Goal: Task Accomplishment & Management: Manage account settings

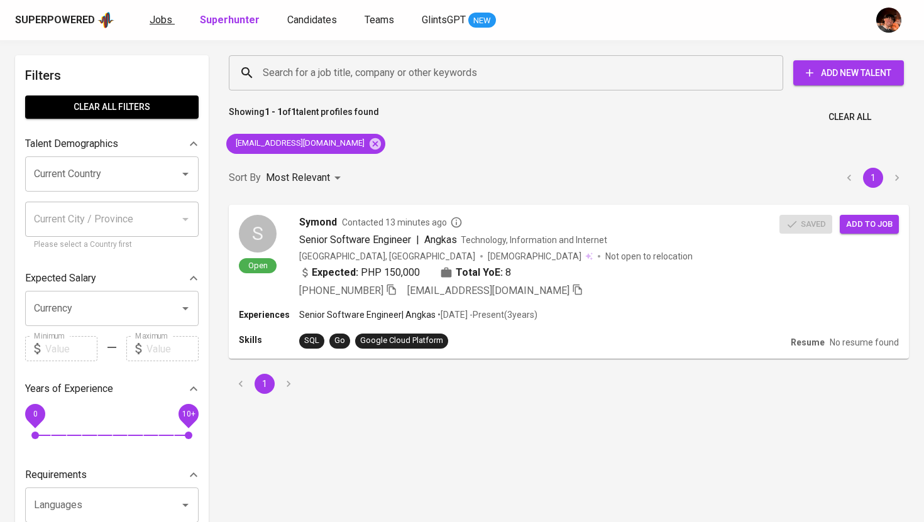
click at [154, 21] on span "Jobs" at bounding box center [161, 20] width 23 height 12
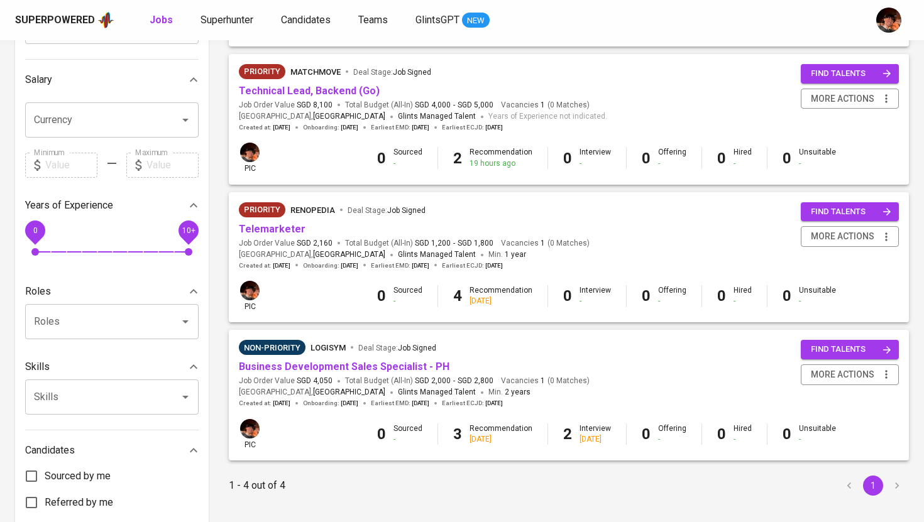
scroll to position [270, 0]
click at [332, 368] on link "Business Development Sales Specialist - PH" at bounding box center [344, 366] width 211 height 12
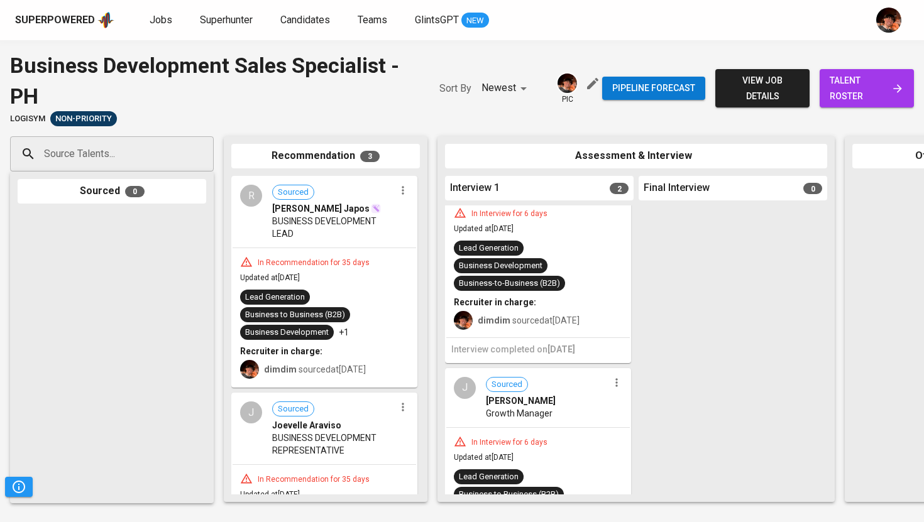
scroll to position [69, 0]
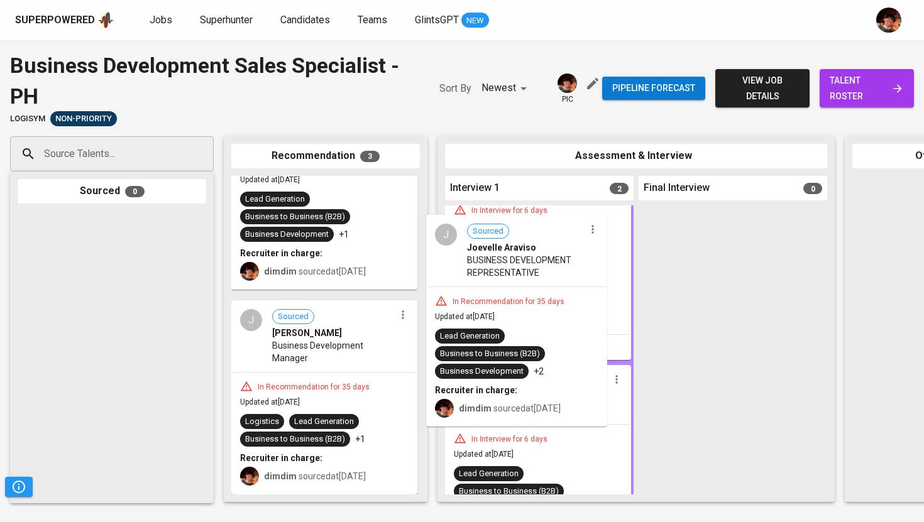
drag, startPoint x: 306, startPoint y: 317, endPoint x: 505, endPoint y: 308, distance: 199.5
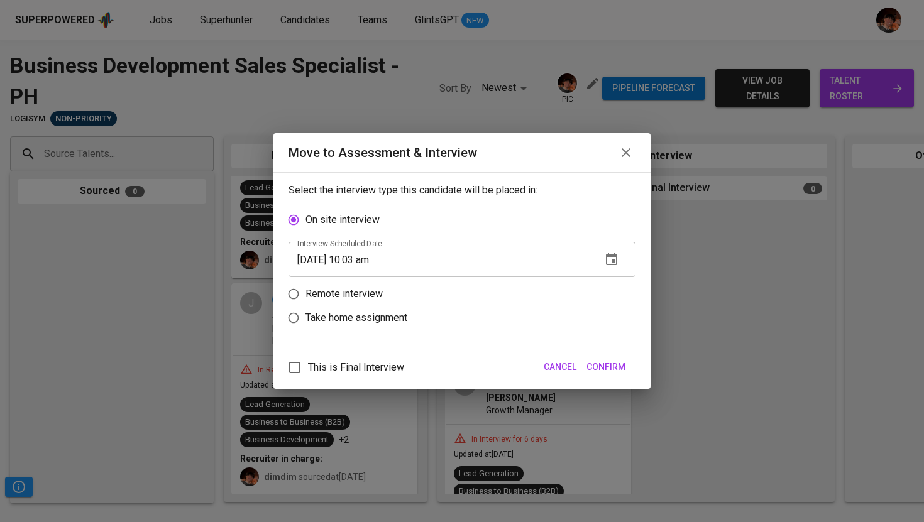
scroll to position [182, 0]
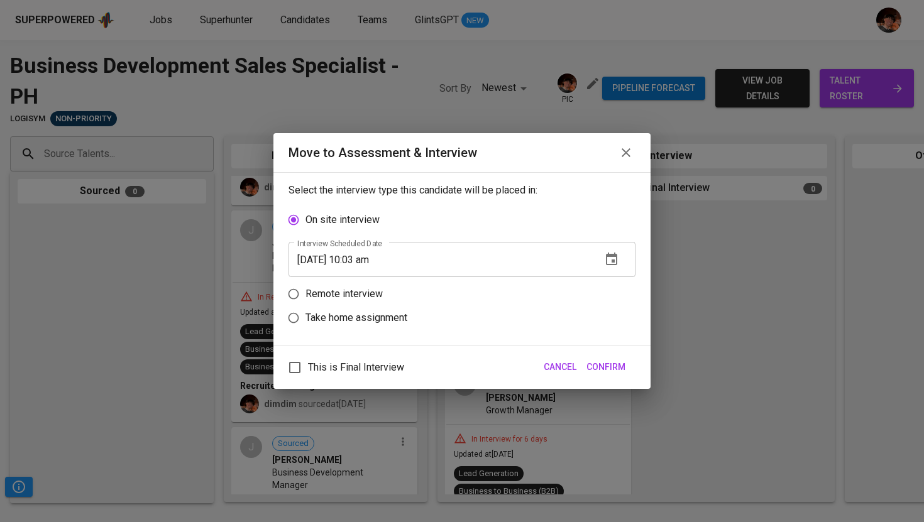
click at [334, 295] on p "Remote interview" at bounding box center [343, 294] width 77 height 15
click at [305, 295] on input "Remote interview" at bounding box center [294, 294] width 24 height 24
radio input "true"
click at [365, 285] on input "[DATE] 10:03 am" at bounding box center [439, 283] width 303 height 35
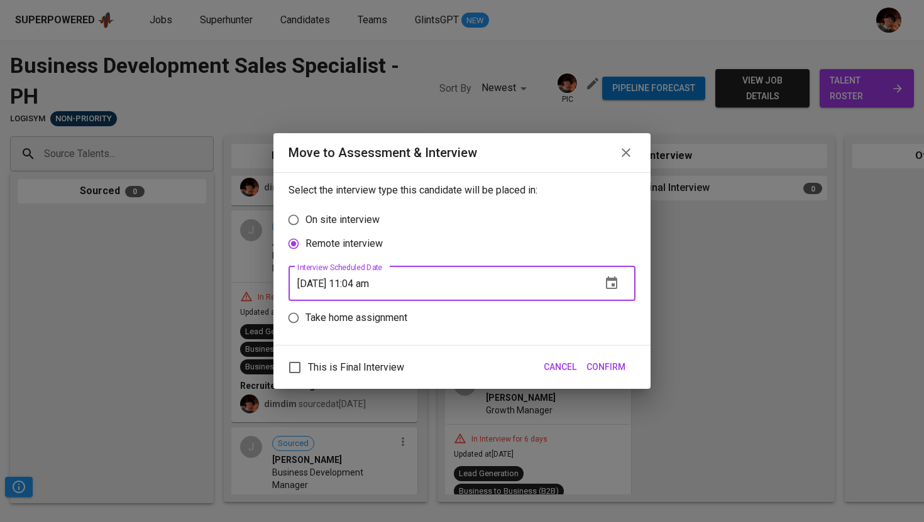
type input "[DATE] 11:04 am"
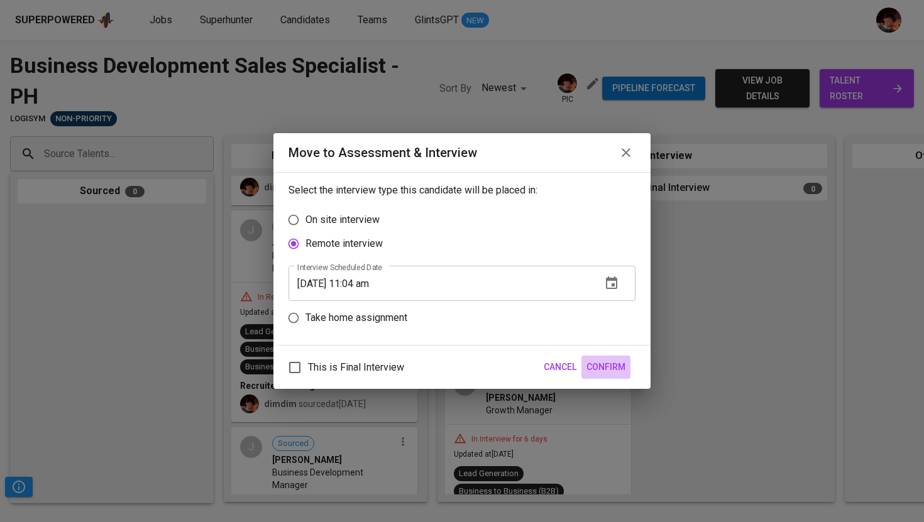
click at [630, 372] on button "Confirm" at bounding box center [605, 367] width 49 height 23
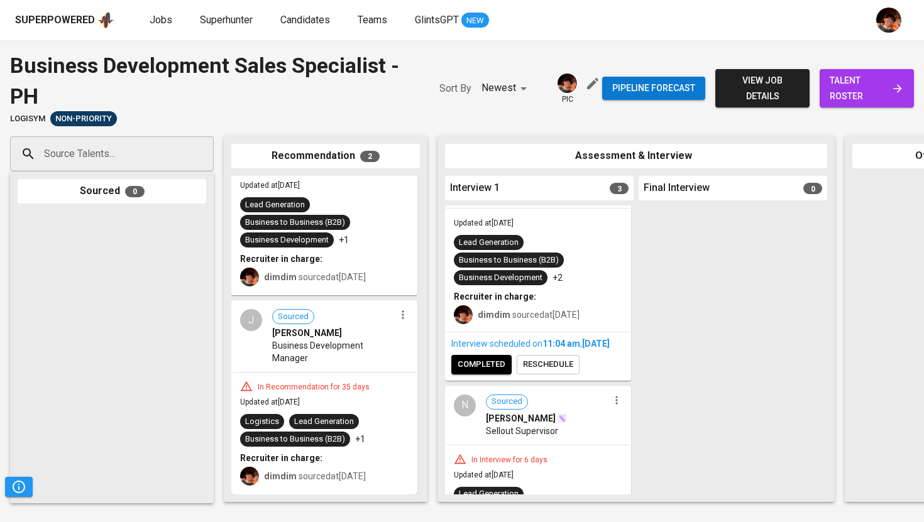
scroll to position [104, 0]
click at [545, 372] on span "reschedule" at bounding box center [548, 365] width 50 height 14
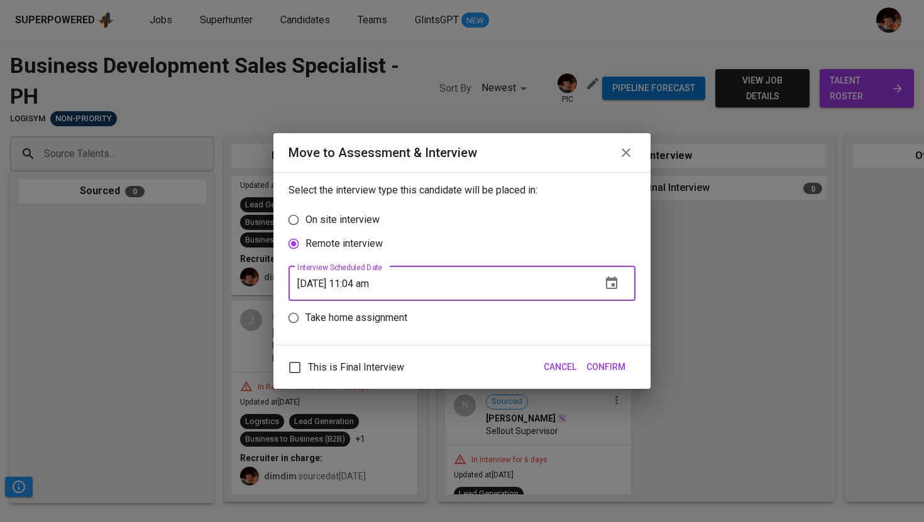
click at [363, 285] on input "[DATE] 11:04 am" at bounding box center [439, 283] width 303 height 35
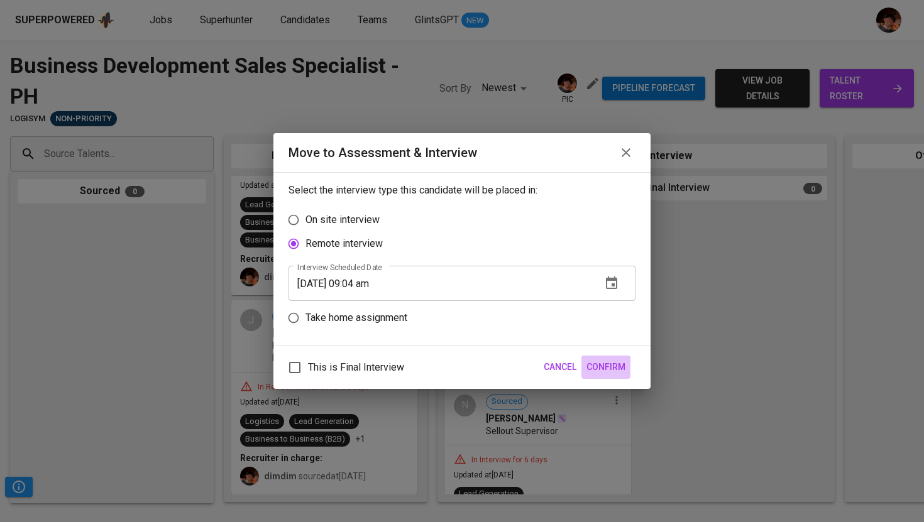
click at [620, 375] on button "Confirm" at bounding box center [605, 367] width 49 height 23
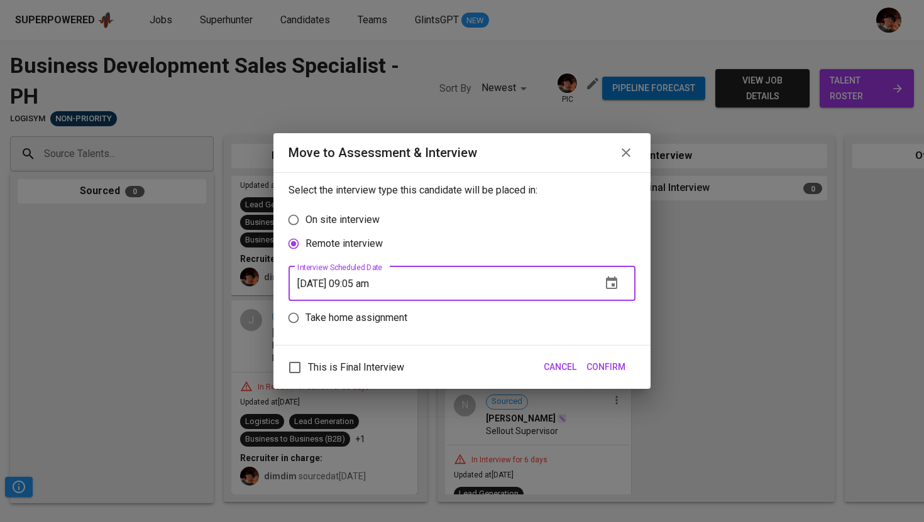
type input "[DATE] 09:05 am"
click at [593, 366] on span "Confirm" at bounding box center [605, 367] width 39 height 16
